Goal: Transaction & Acquisition: Download file/media

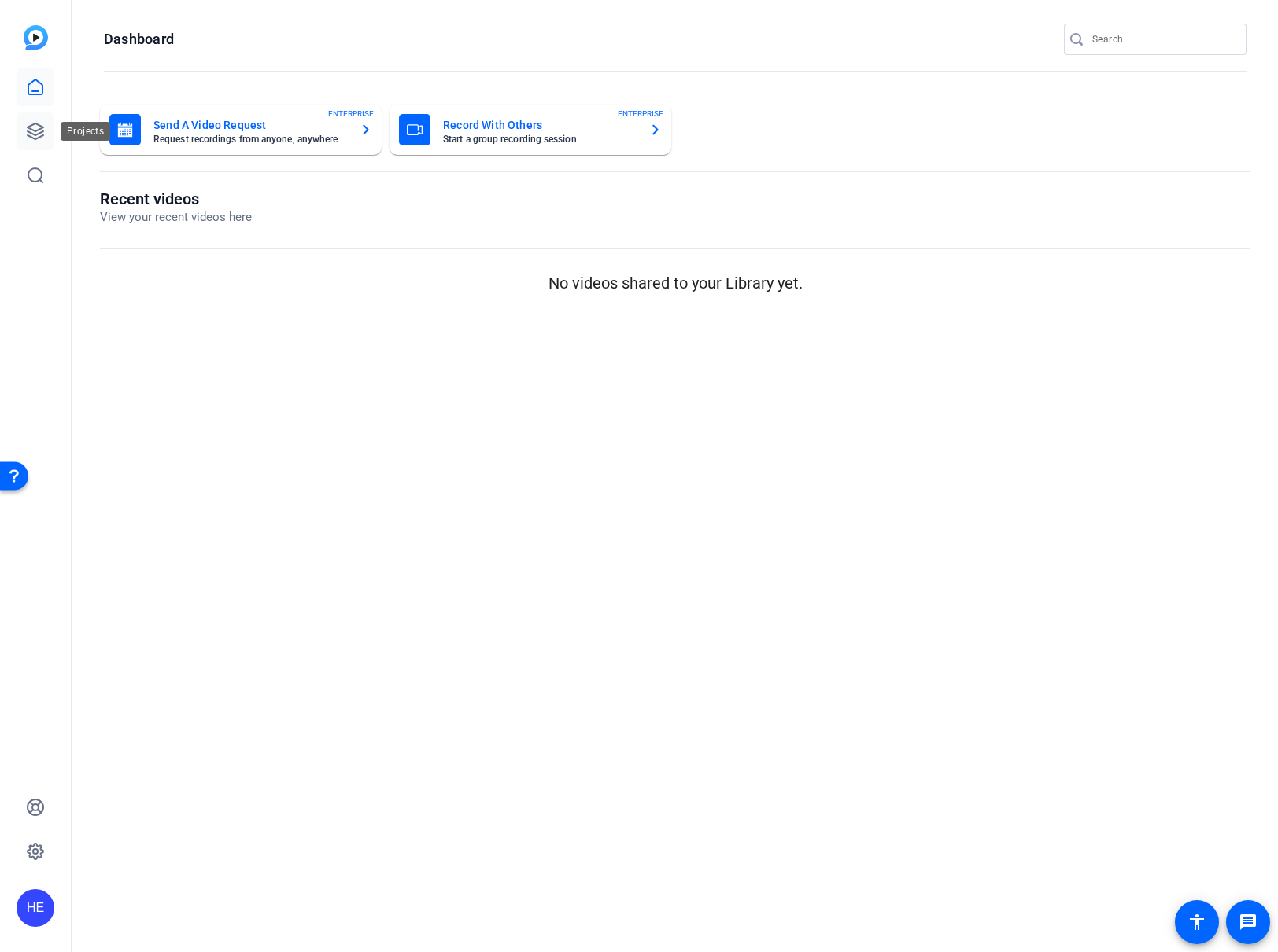
click at [27, 125] on icon at bounding box center [36, 132] width 19 height 19
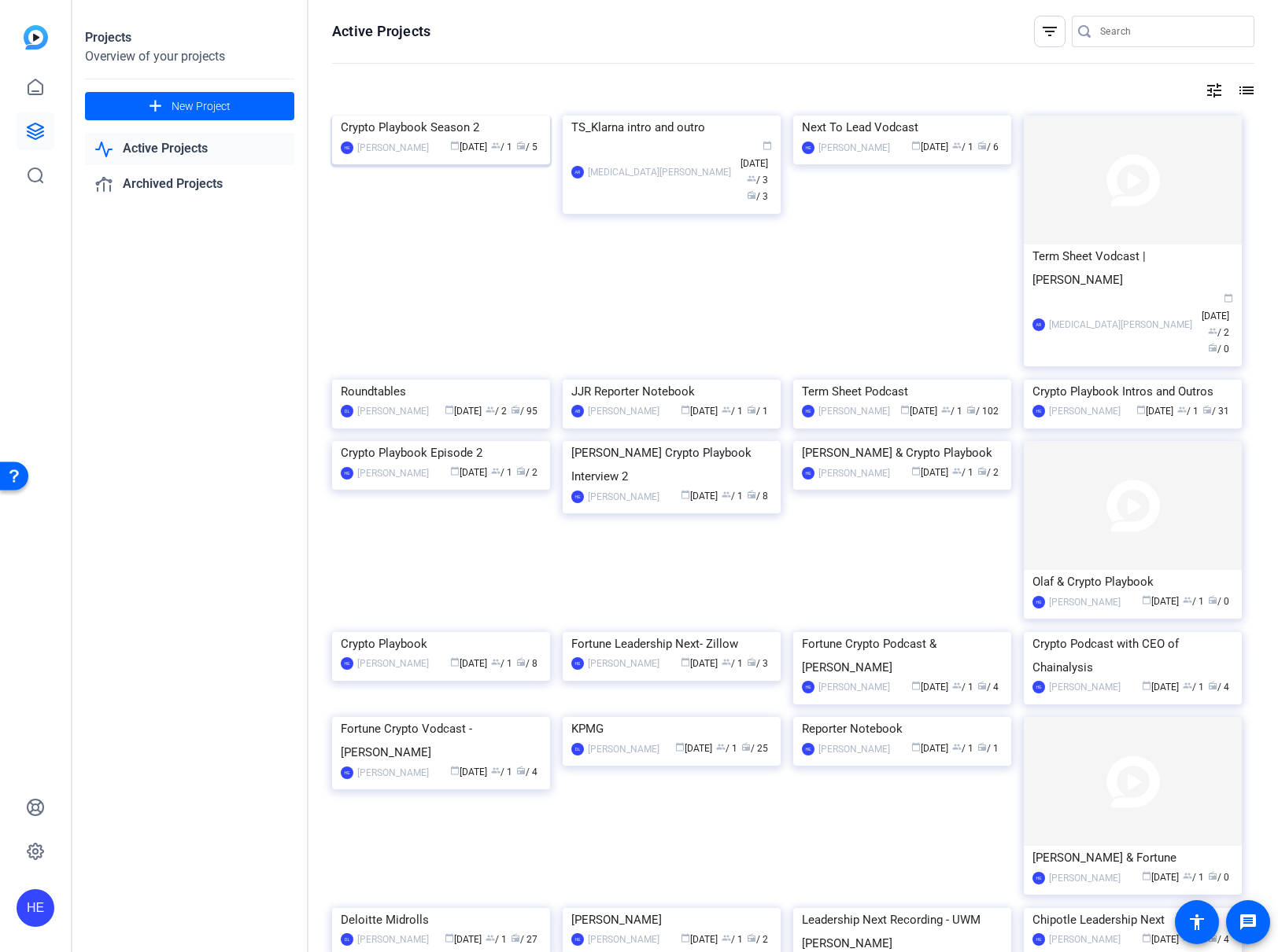
click at [464, 140] on div "Crypto Playbook Season 2" at bounding box center [441, 127] width 201 height 24
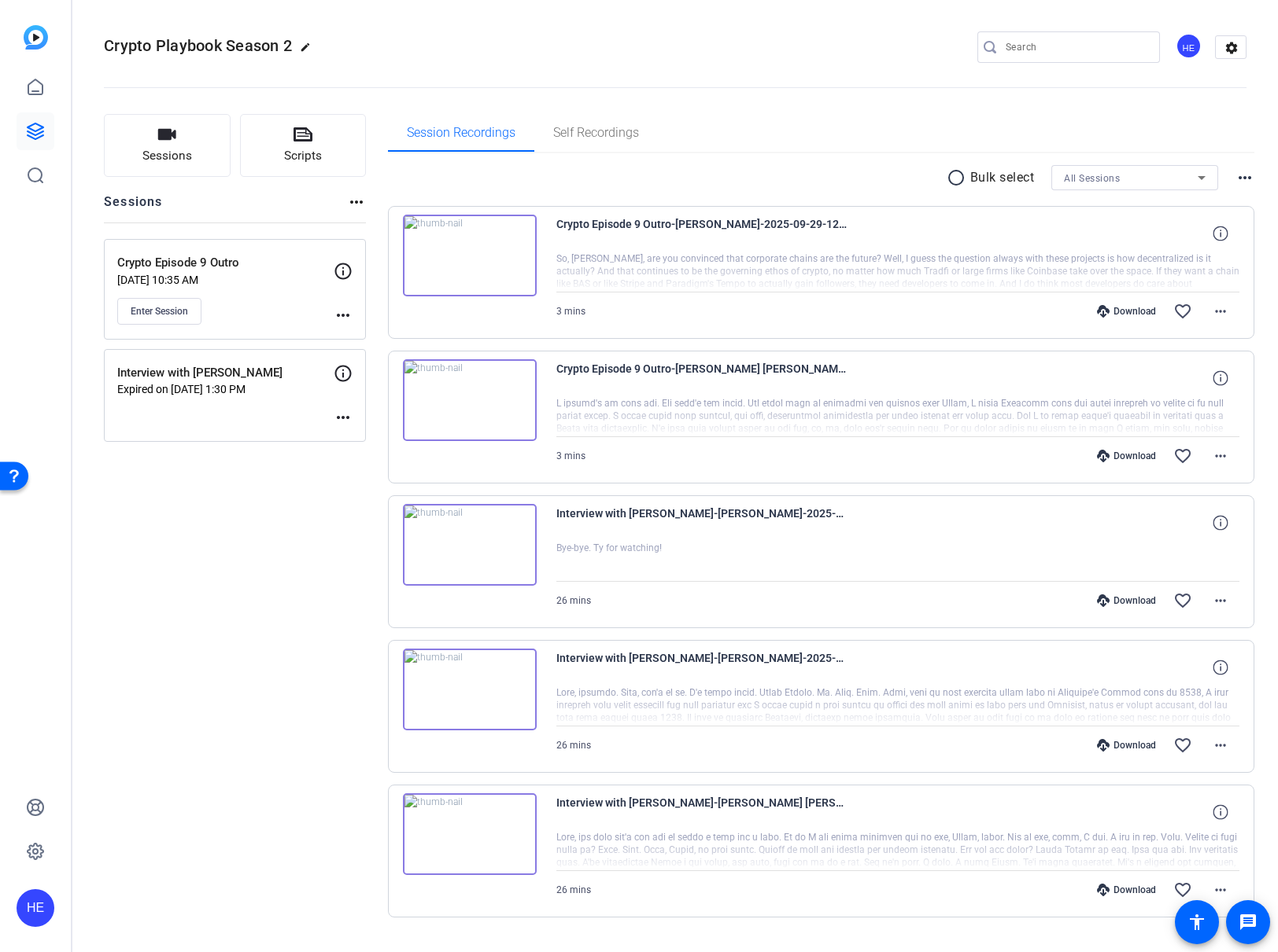
click at [1114, 598] on div "Download" at bounding box center [1125, 601] width 75 height 12
click at [1114, 737] on div "Download favorite_border more_horiz" at bounding box center [1000, 745] width 478 height 38
click at [1123, 750] on div "Download" at bounding box center [1125, 745] width 75 height 12
click at [1120, 460] on div "Download" at bounding box center [1125, 456] width 75 height 12
click at [1122, 315] on div "Download" at bounding box center [1125, 311] width 75 height 12
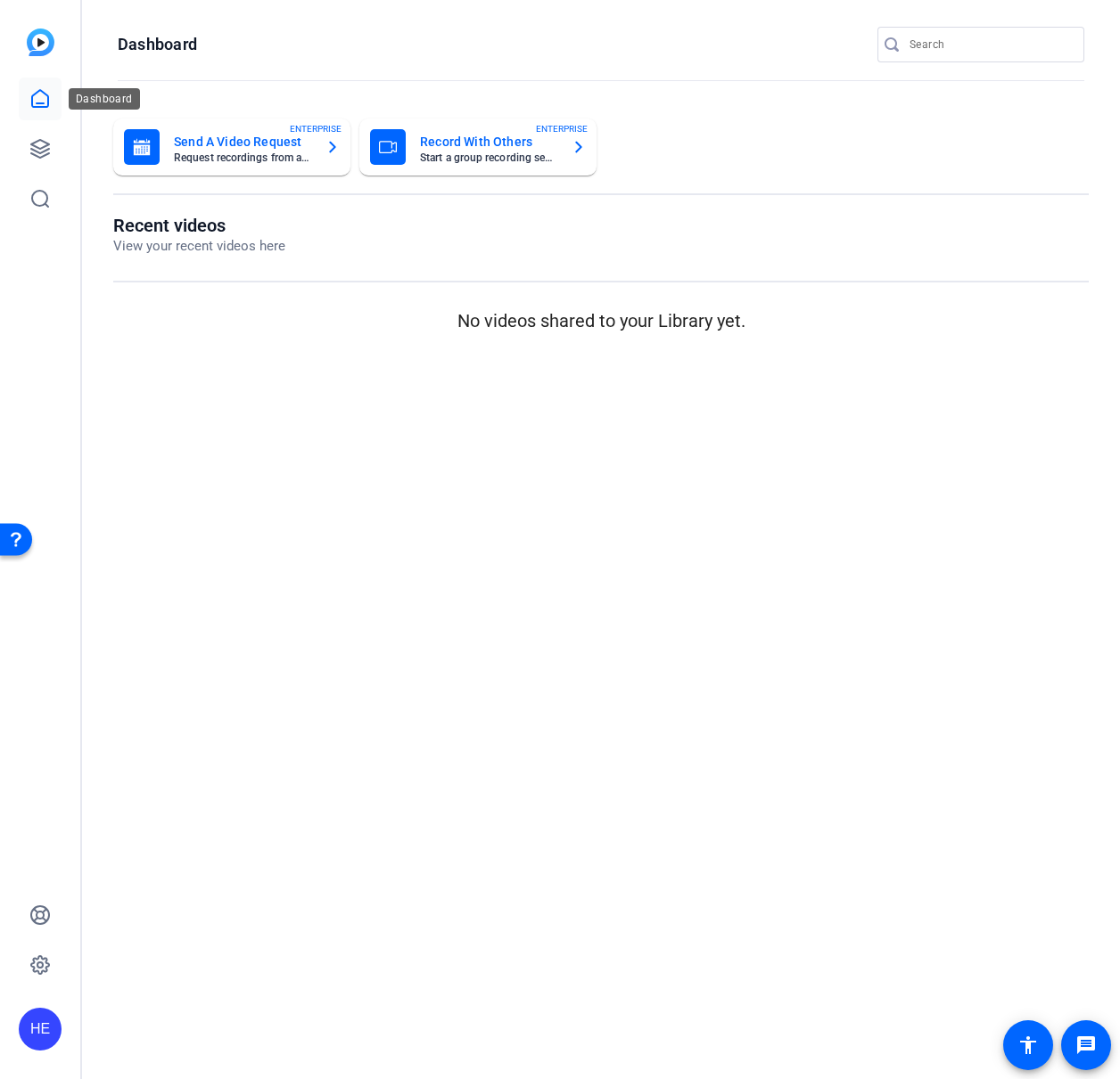
click at [32, 95] on icon at bounding box center [40, 98] width 16 height 17
click at [50, 149] on icon at bounding box center [41, 149] width 22 height 22
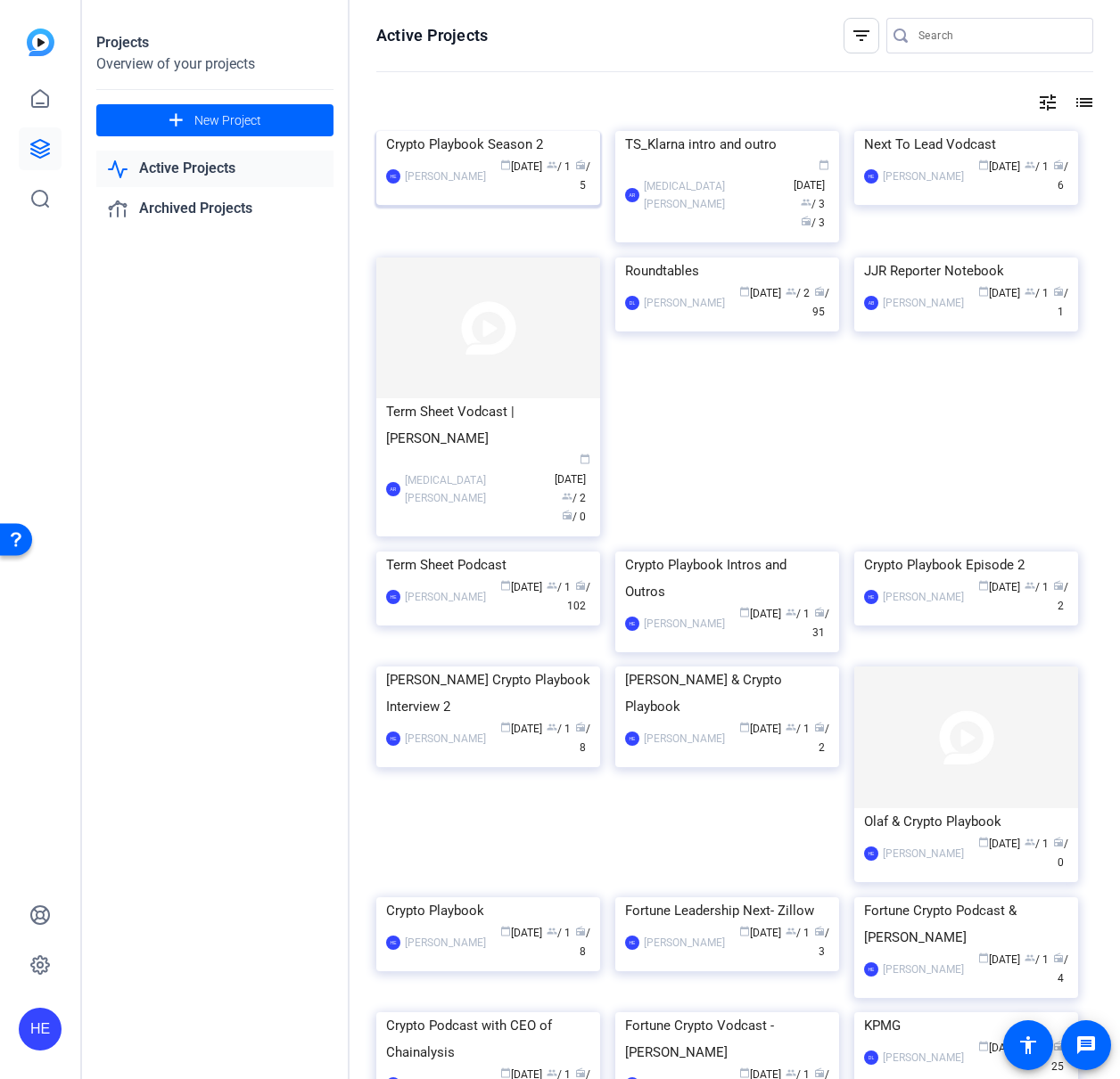
click at [502, 158] on div "Crypto Playbook Season 2" at bounding box center [487, 144] width 204 height 27
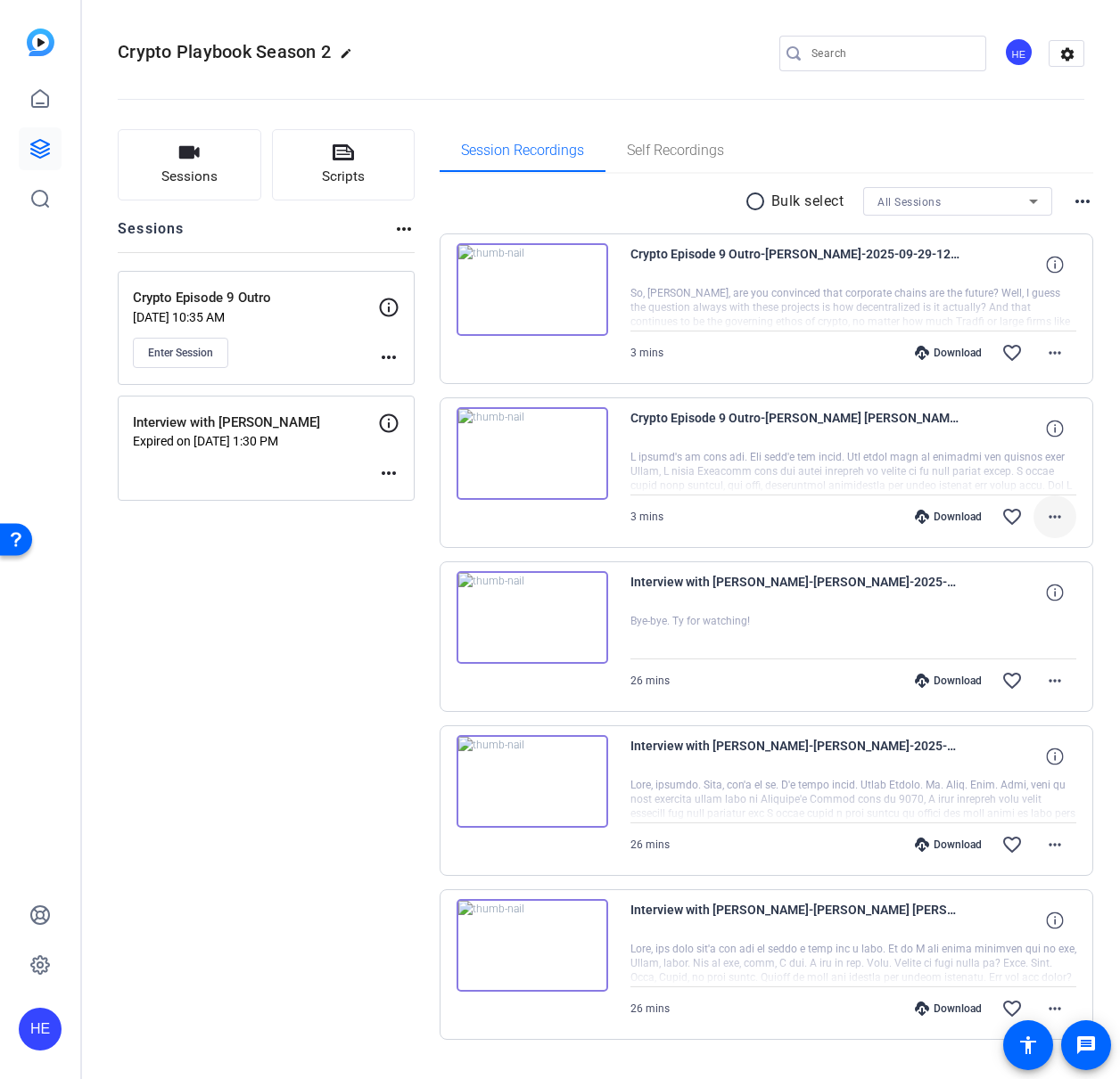
click at [1050, 513] on mat-icon "more_horiz" at bounding box center [1055, 517] width 22 height 22
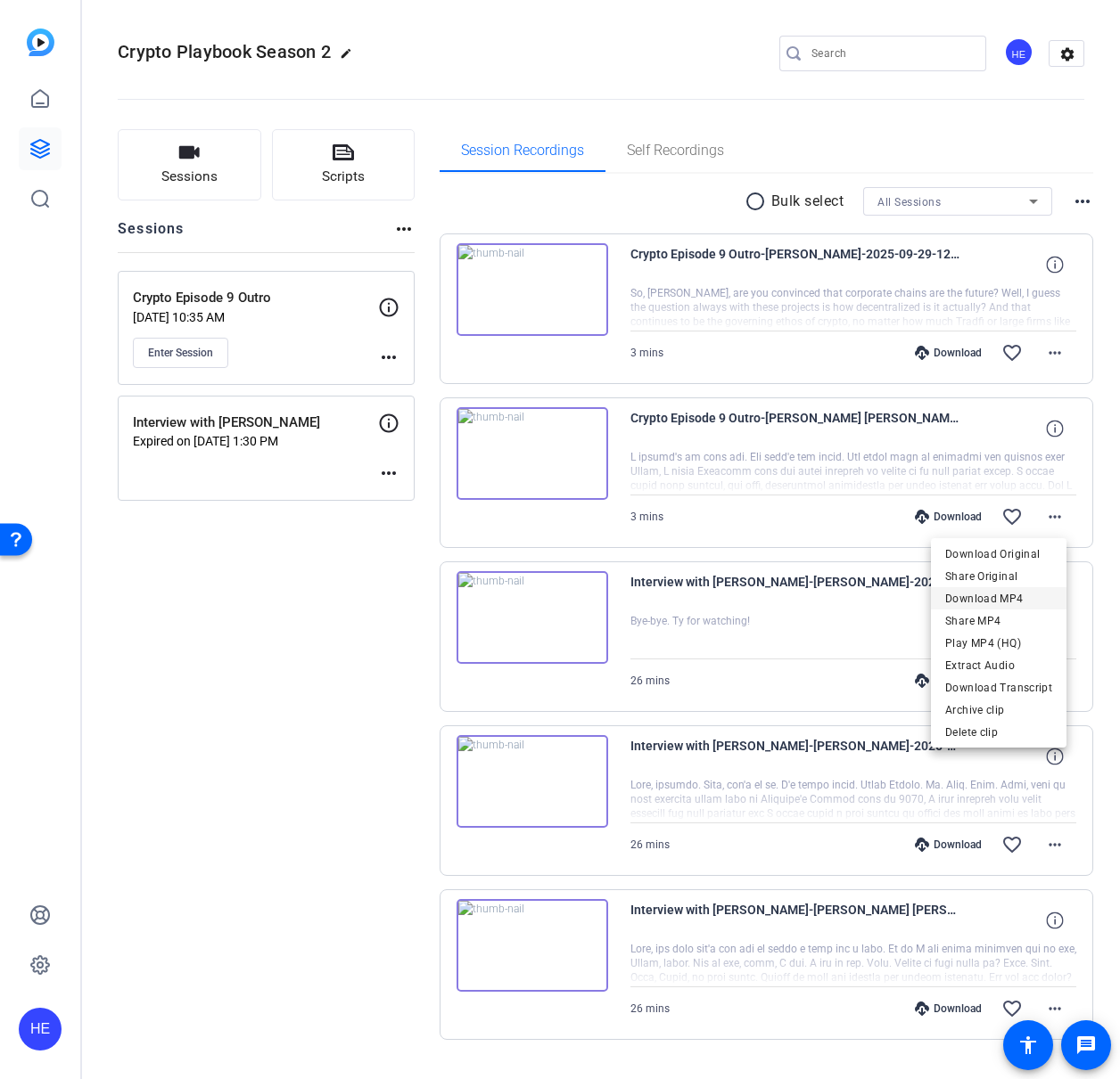
click at [1035, 595] on span "Download MP4" at bounding box center [999, 600] width 107 height 22
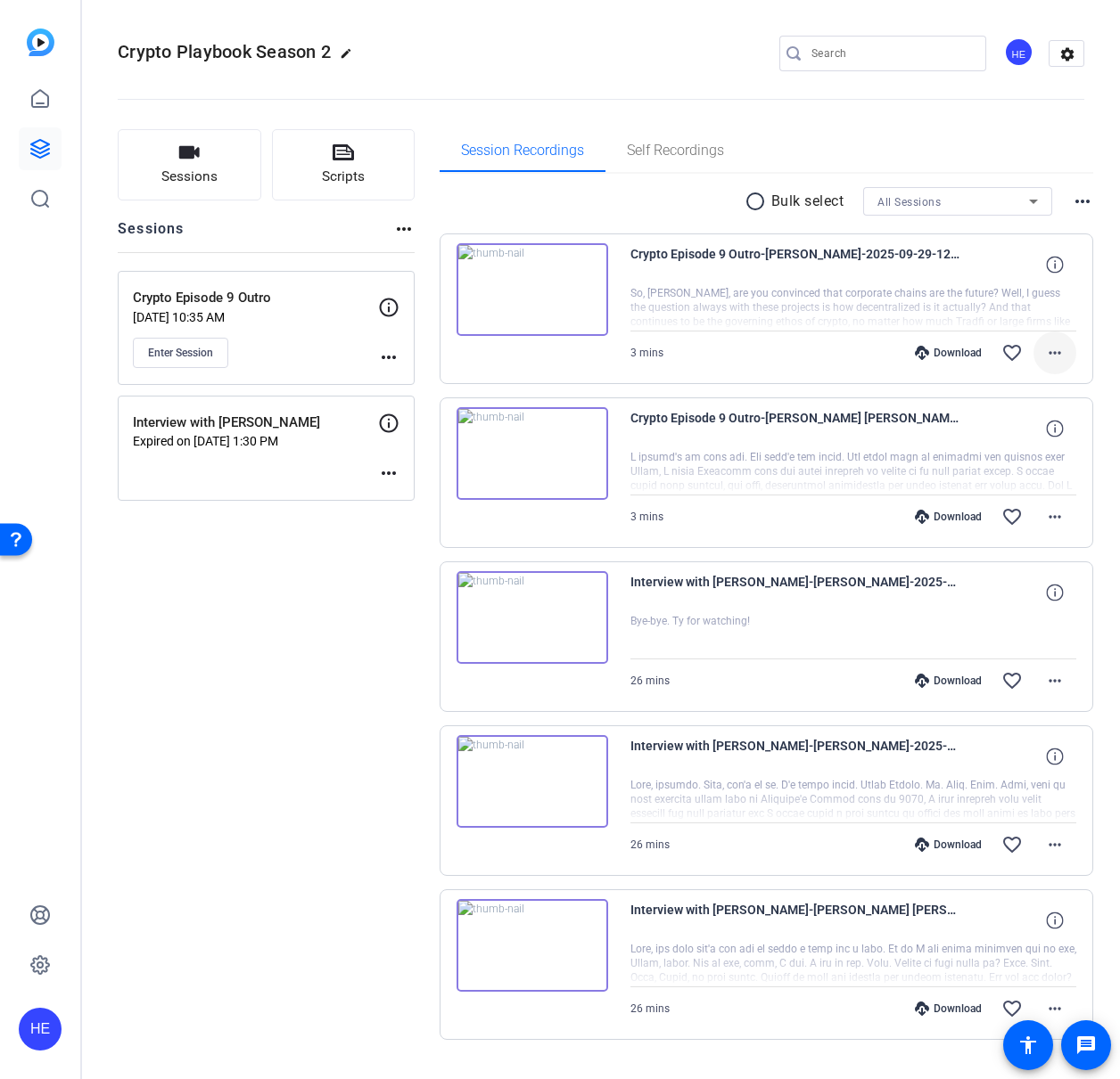
click at [1052, 350] on mat-icon "more_horiz" at bounding box center [1055, 353] width 22 height 22
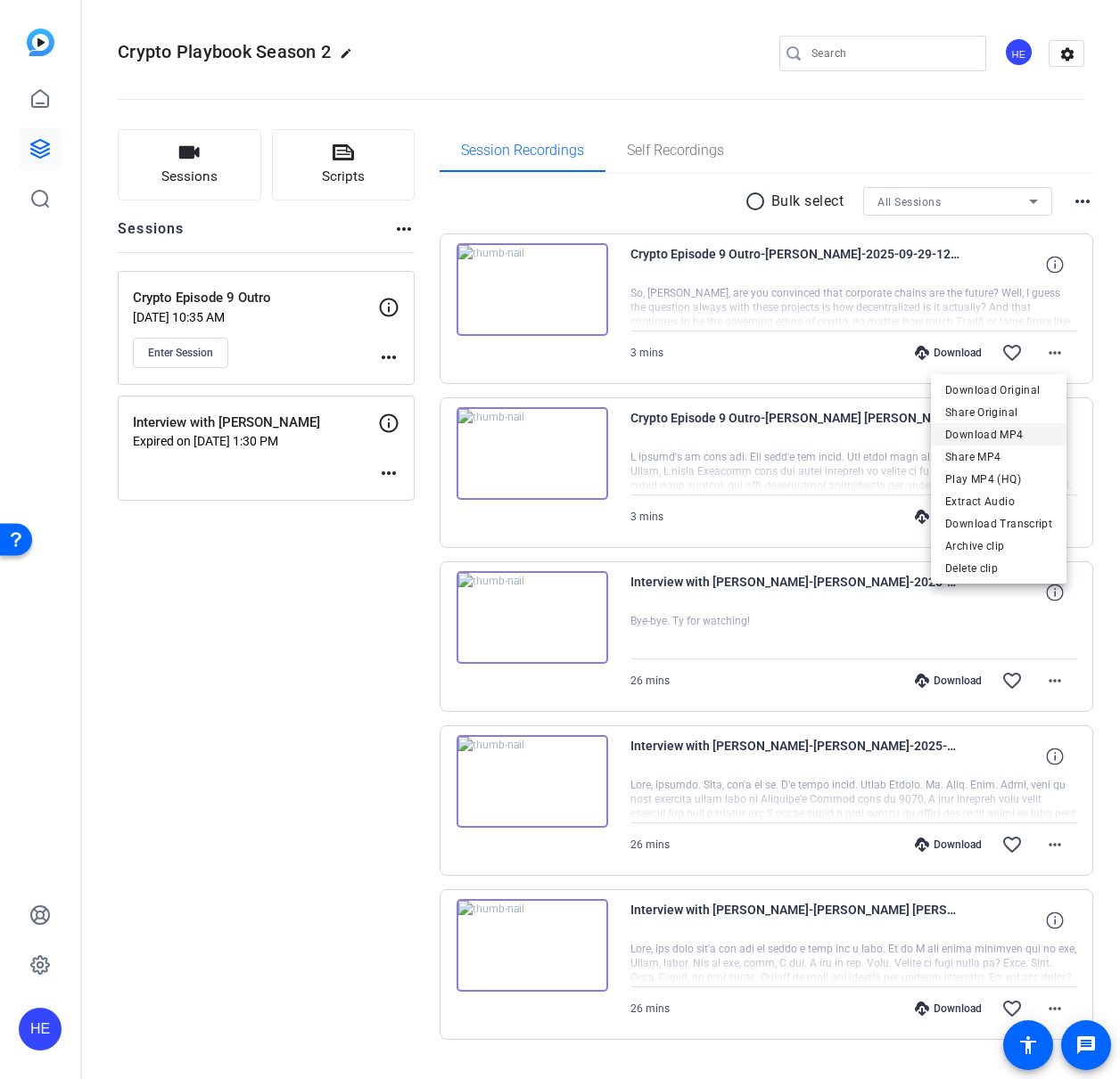
click at [1035, 439] on span "Download MP4" at bounding box center [999, 436] width 107 height 22
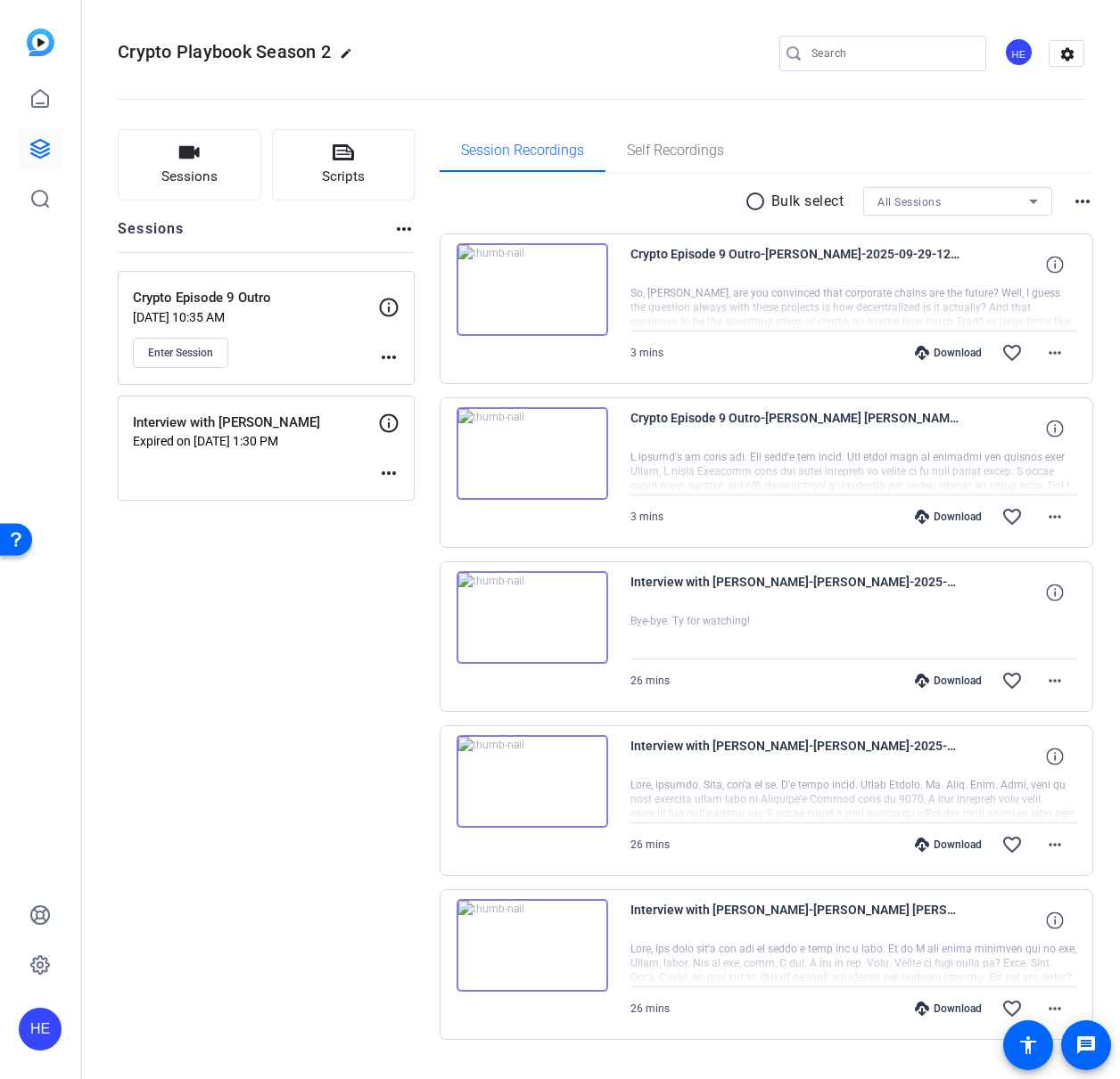
click at [263, 719] on div "Sessions Scripts Sessions more_horiz Crypto Episode 9 Outro [DATE] 10:35 AM Ent…" at bounding box center [266, 613] width 296 height 968
click at [1044, 682] on mat-icon "more_horiz" at bounding box center [1055, 681] width 22 height 22
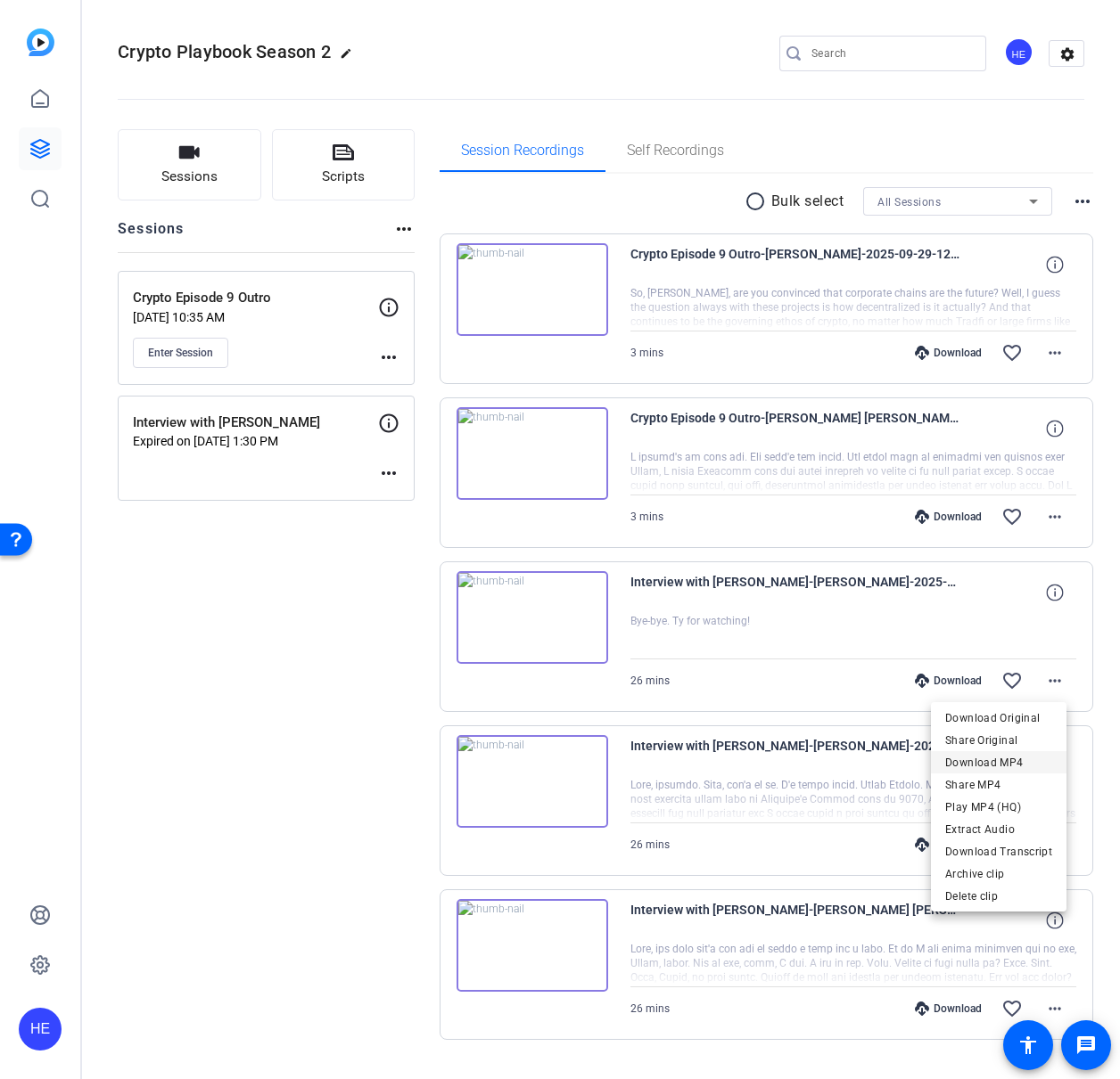
click at [997, 765] on span "Download MP4" at bounding box center [999, 763] width 107 height 22
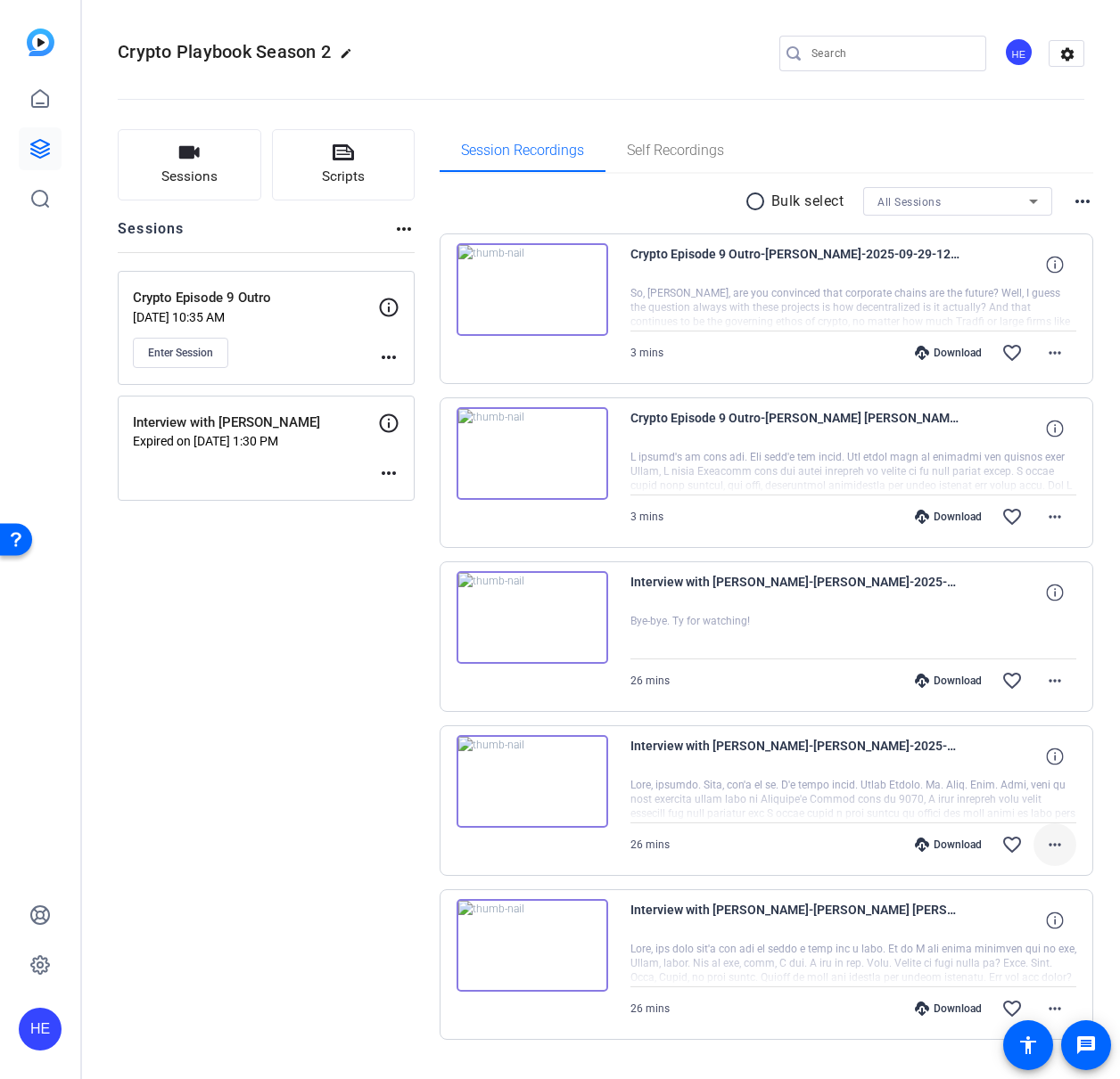
click at [1051, 846] on mat-icon "more_horiz" at bounding box center [1055, 845] width 22 height 22
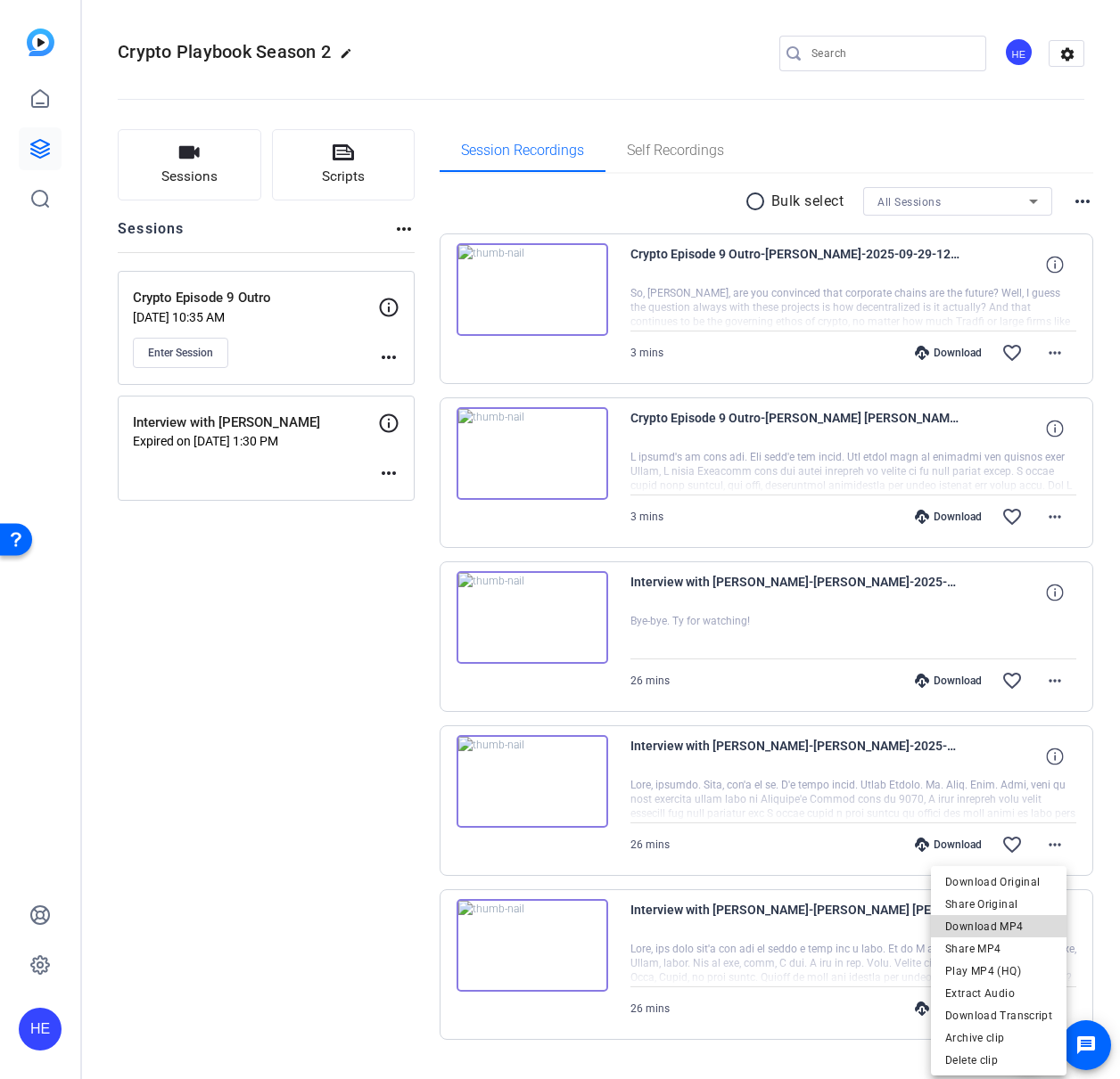
click at [1027, 928] on span "Download MP4" at bounding box center [999, 927] width 107 height 22
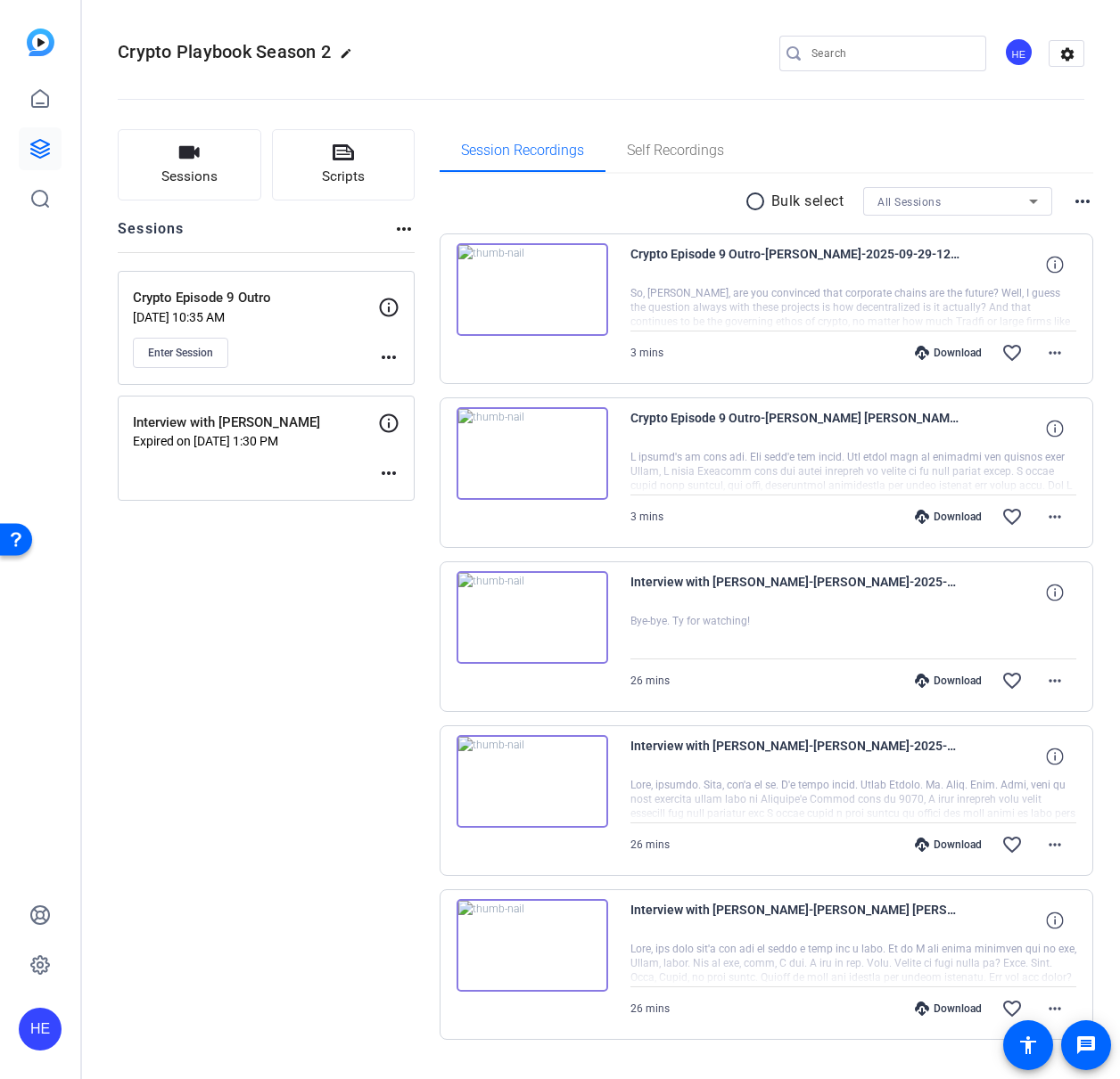
click at [298, 647] on div "Sessions Scripts Sessions more_horiz Crypto Episode 9 Outro [DATE] 10:35 AM Ent…" at bounding box center [266, 613] width 296 height 968
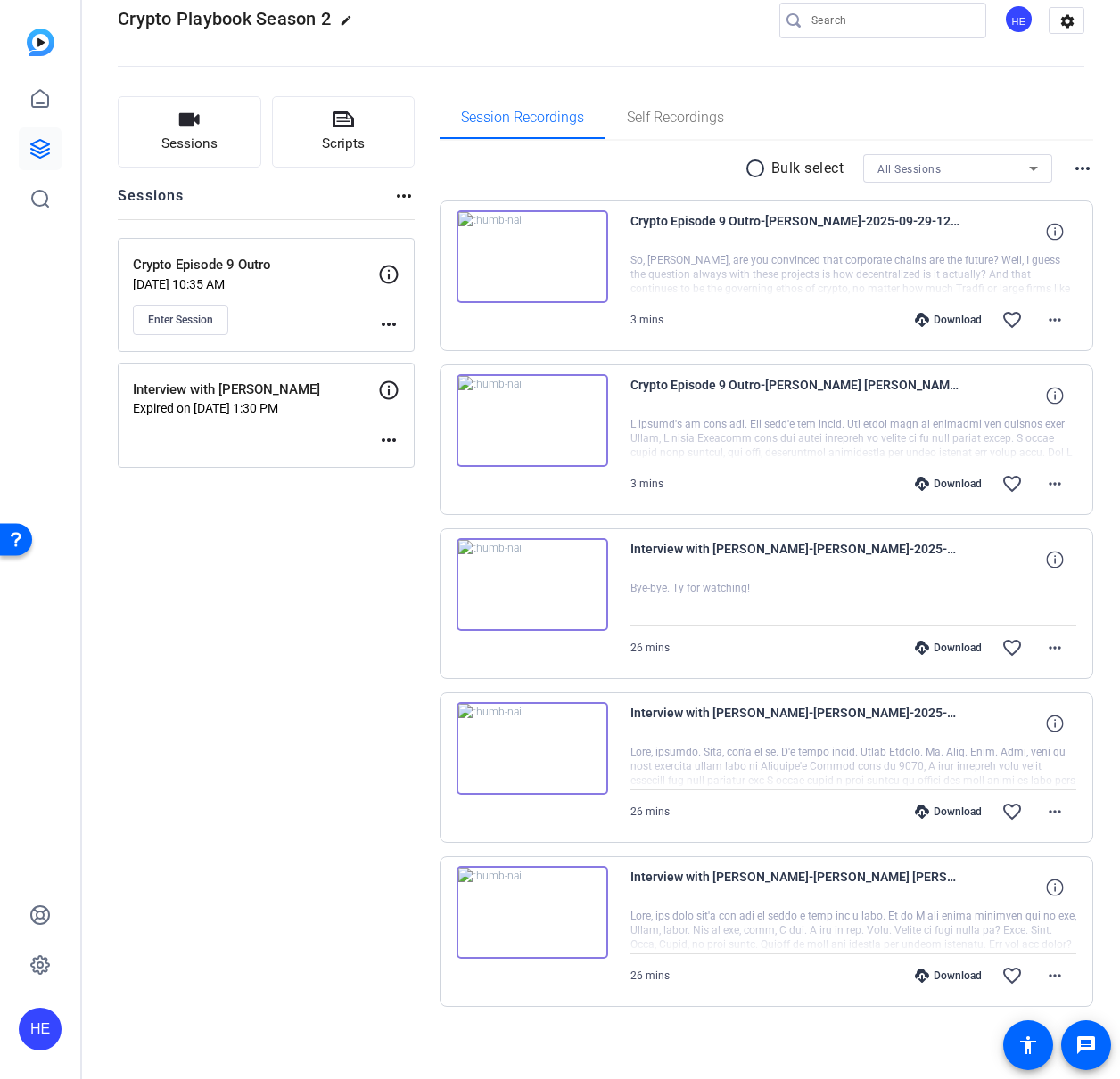
scroll to position [40, 0]
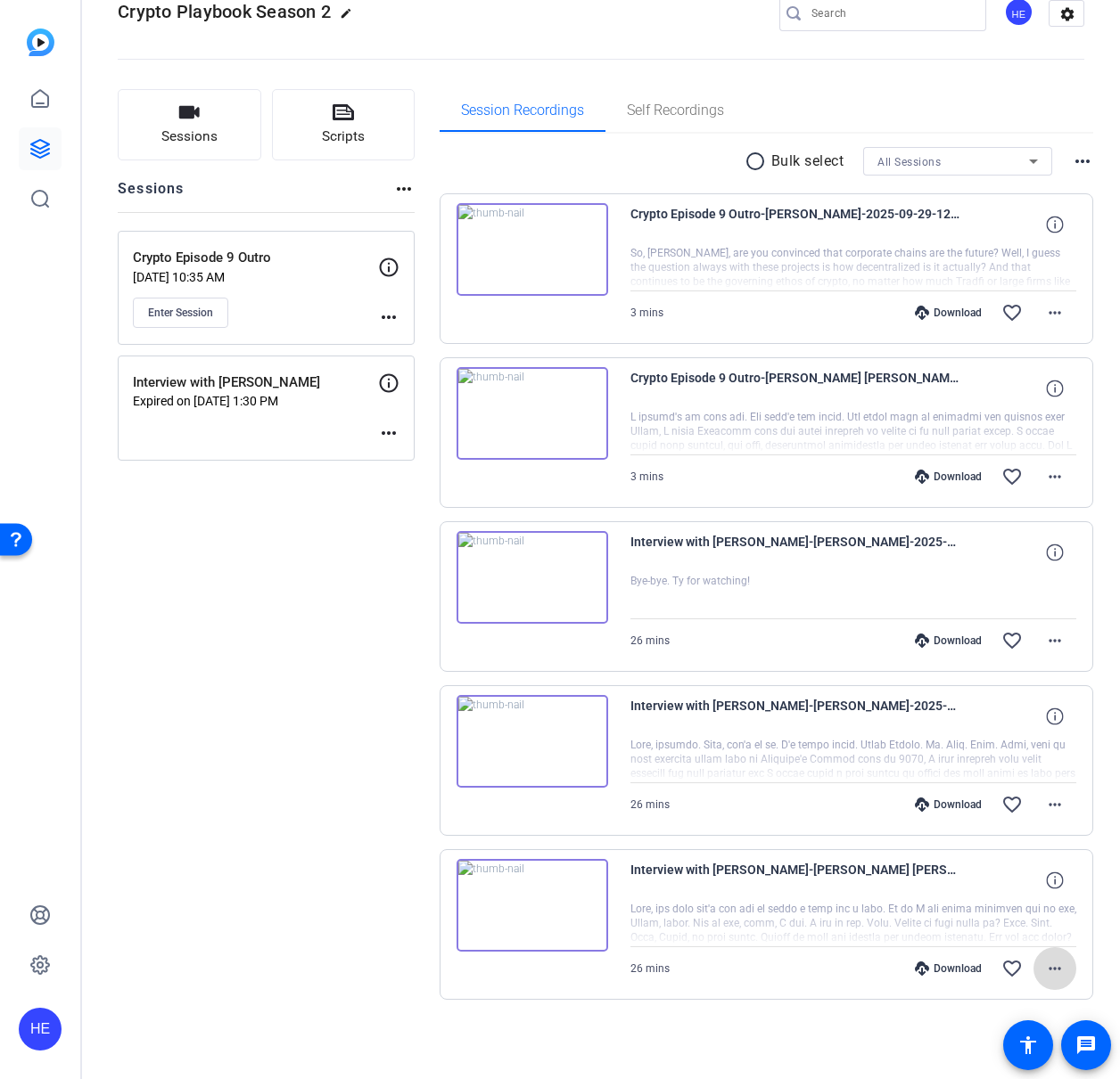
click at [1054, 968] on mat-icon "more_horiz" at bounding box center [1055, 969] width 22 height 22
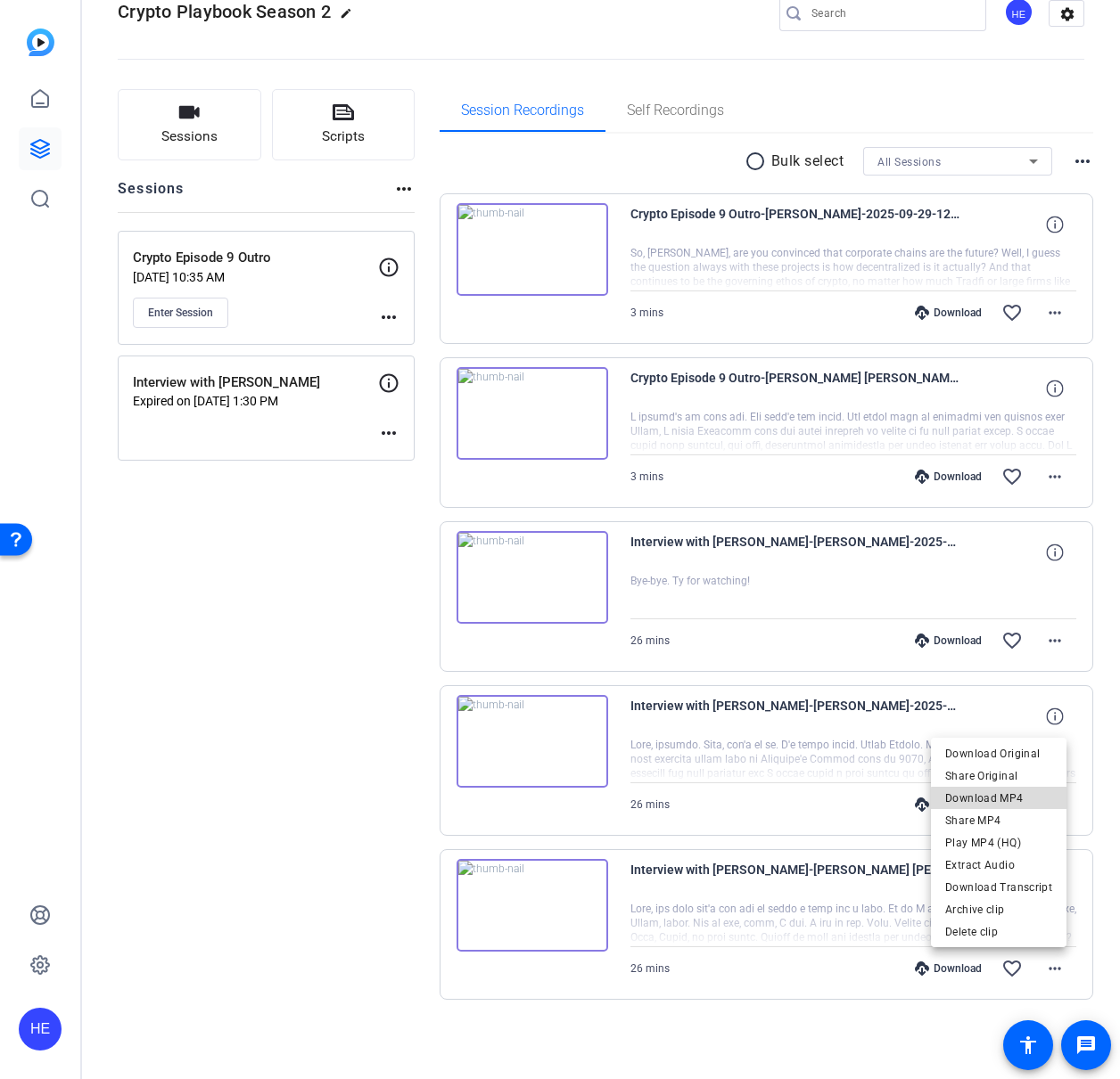
click at [1034, 802] on span "Download MP4" at bounding box center [999, 799] width 107 height 22
